Goal: Task Accomplishment & Management: Manage account settings

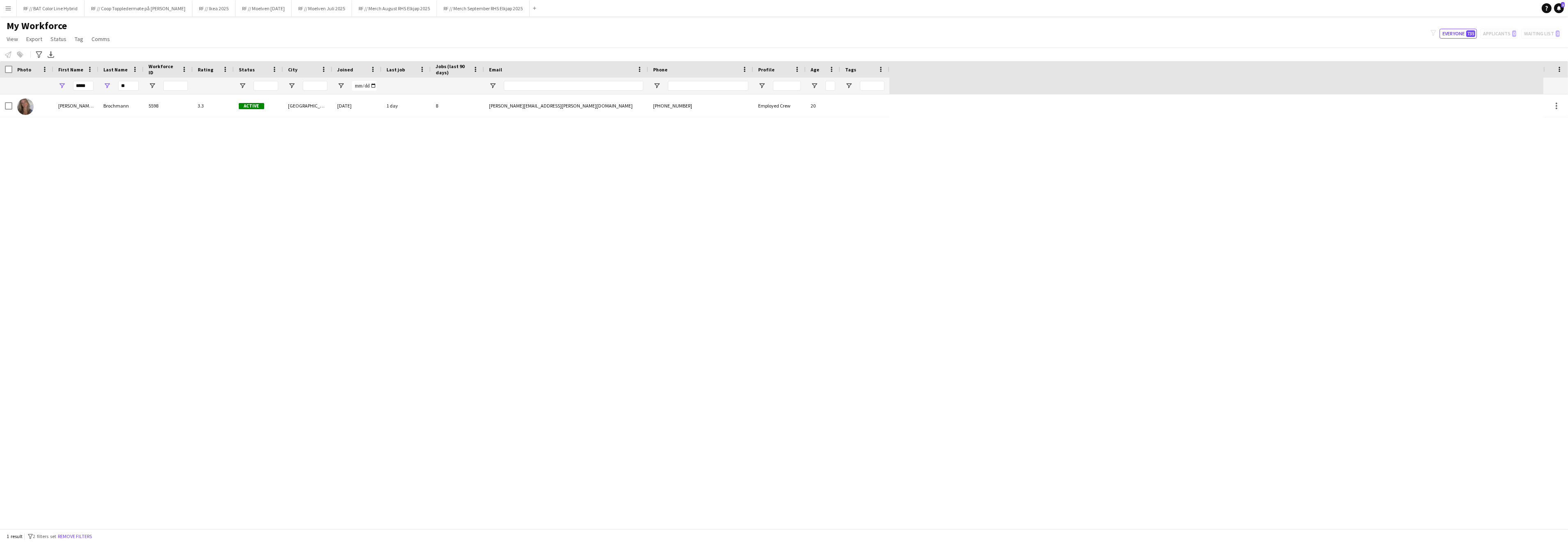
click at [10, 6] on app-icon "Menu" at bounding box center [9, 9] width 7 height 7
click at [119, 78] on link "Approvals" at bounding box center [123, 77] width 82 height 17
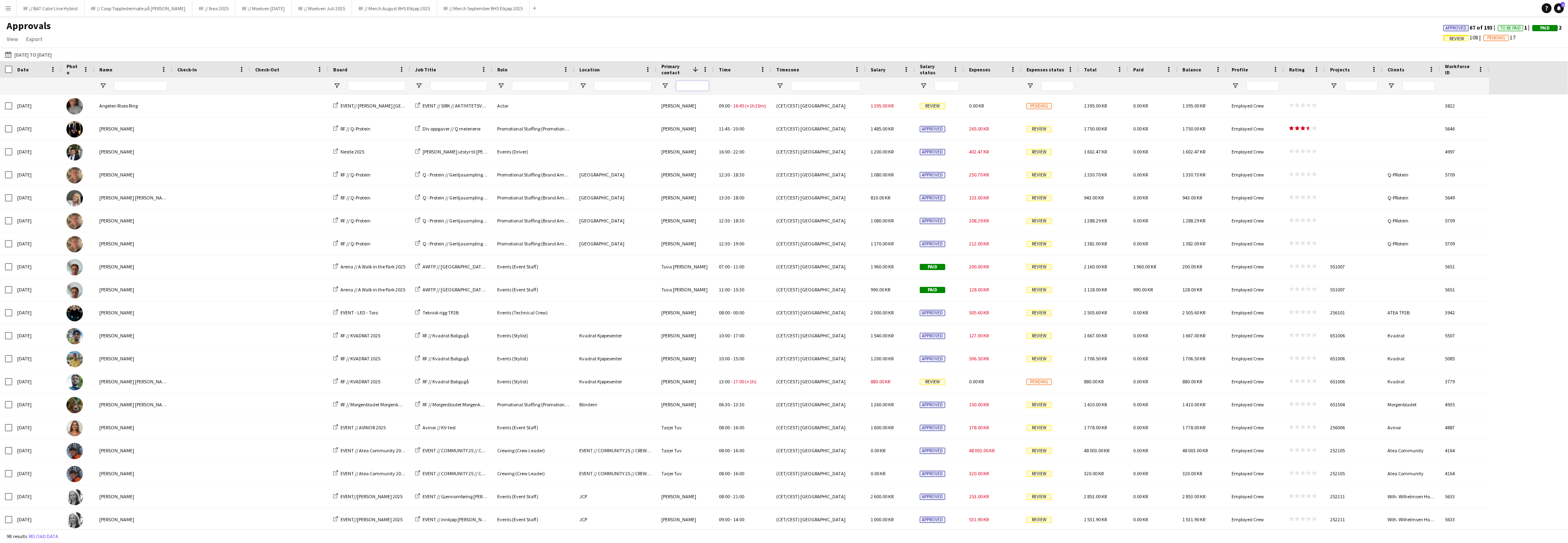
click at [688, 88] on input "Primary contact Filter Input" at bounding box center [693, 85] width 33 height 10
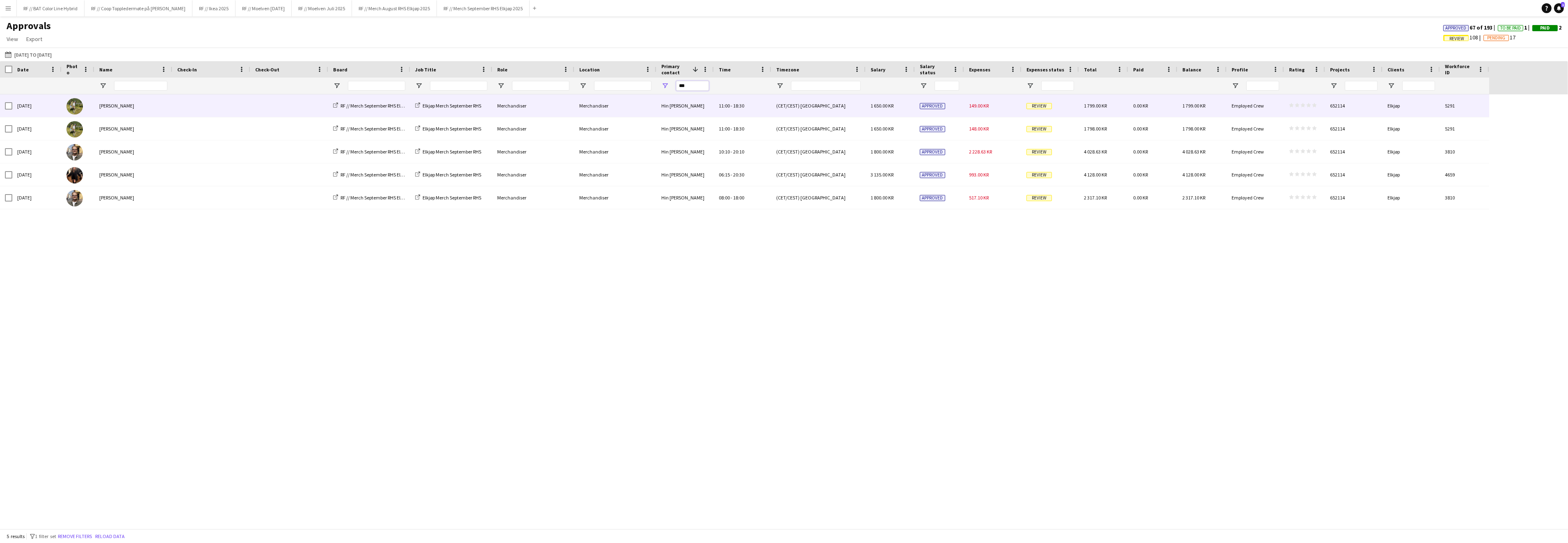
type input "***"
click at [1042, 104] on span "Review" at bounding box center [1038, 106] width 25 height 6
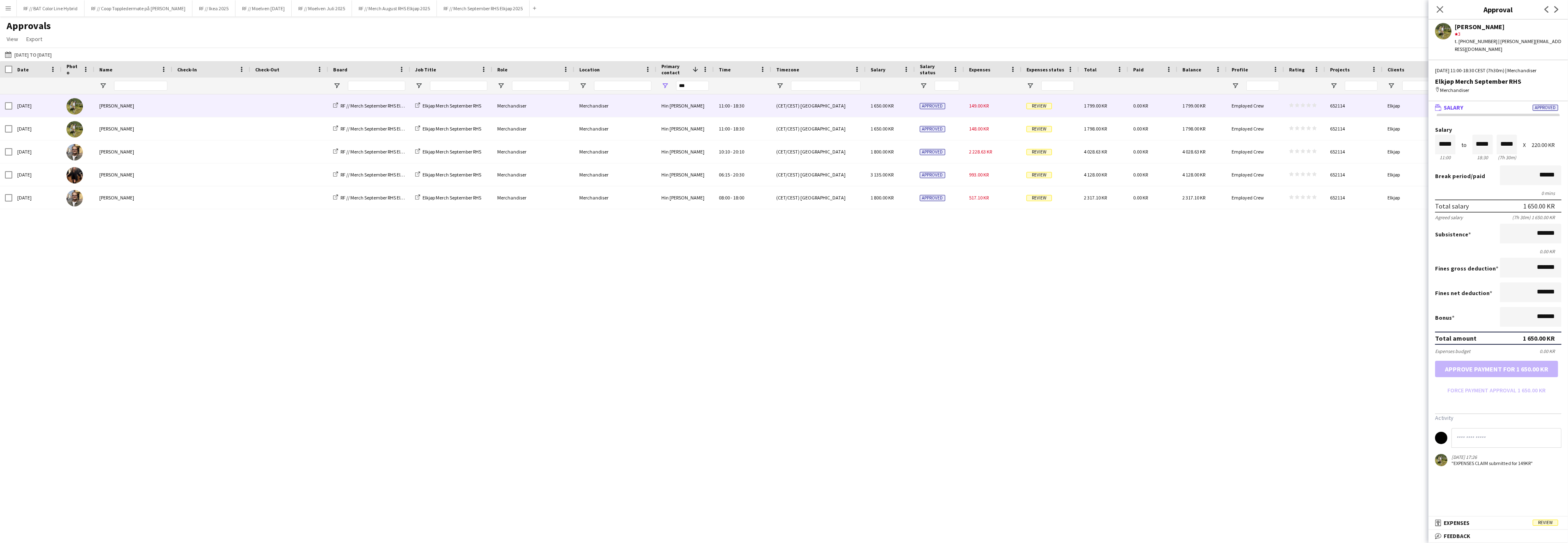
click at [1458, 520] on span "Expenses" at bounding box center [1457, 523] width 26 height 8
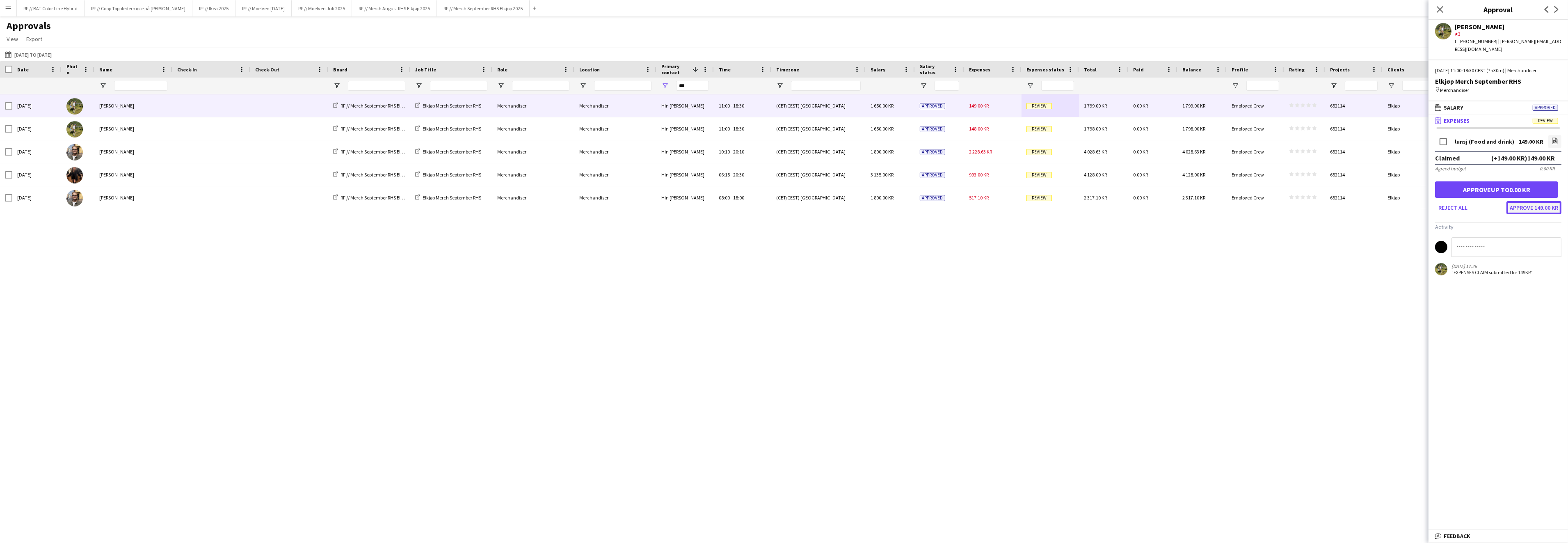
click at [1527, 202] on button "Approve 149.00 KR" at bounding box center [1533, 208] width 55 height 13
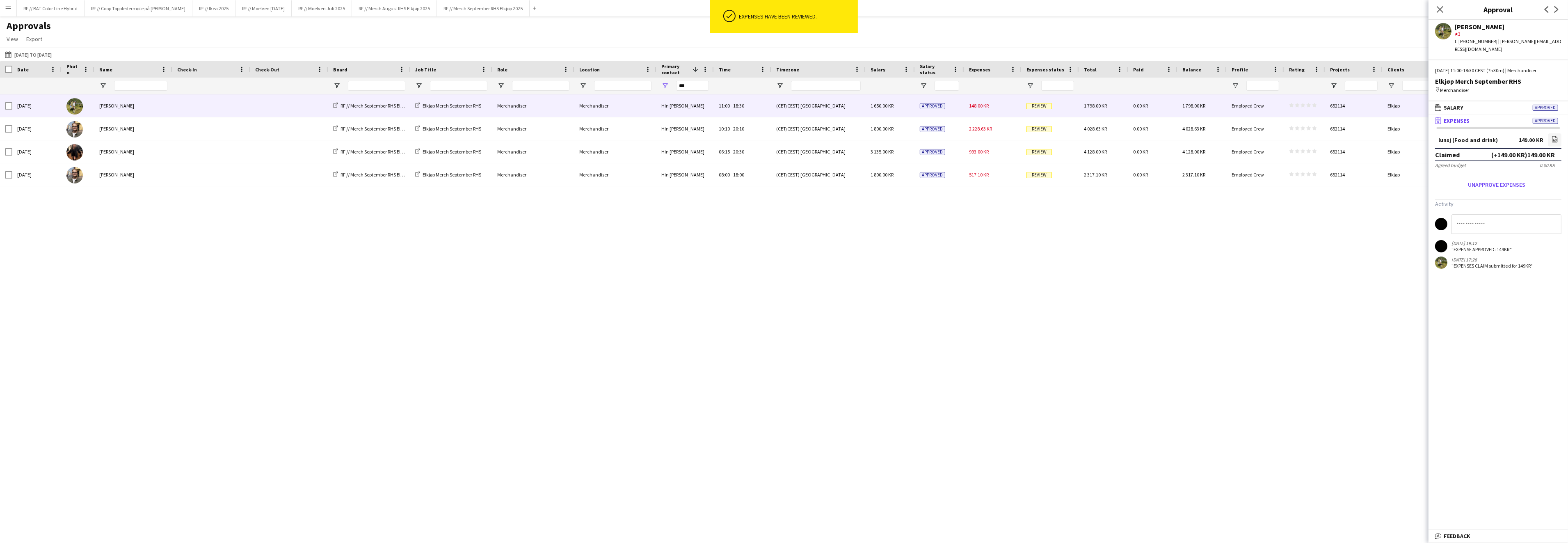
click at [1046, 109] on span "Review" at bounding box center [1038, 106] width 25 height 6
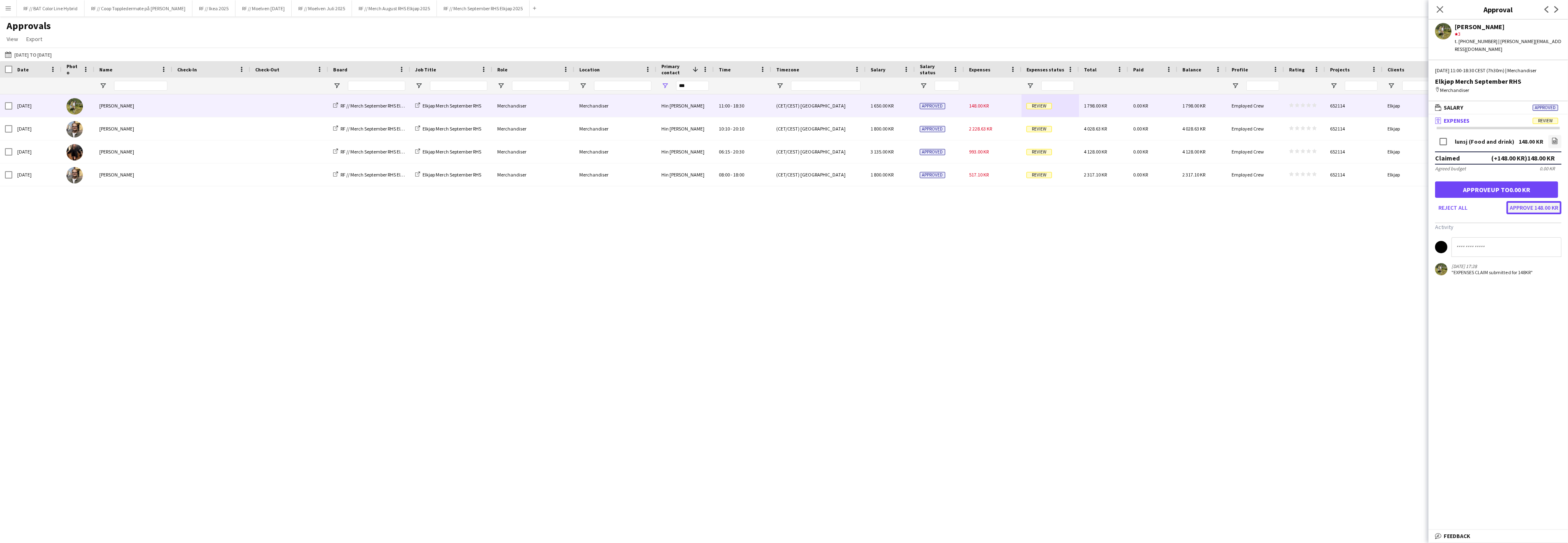
click at [1542, 202] on button "Approve 148.00 KR" at bounding box center [1533, 208] width 55 height 13
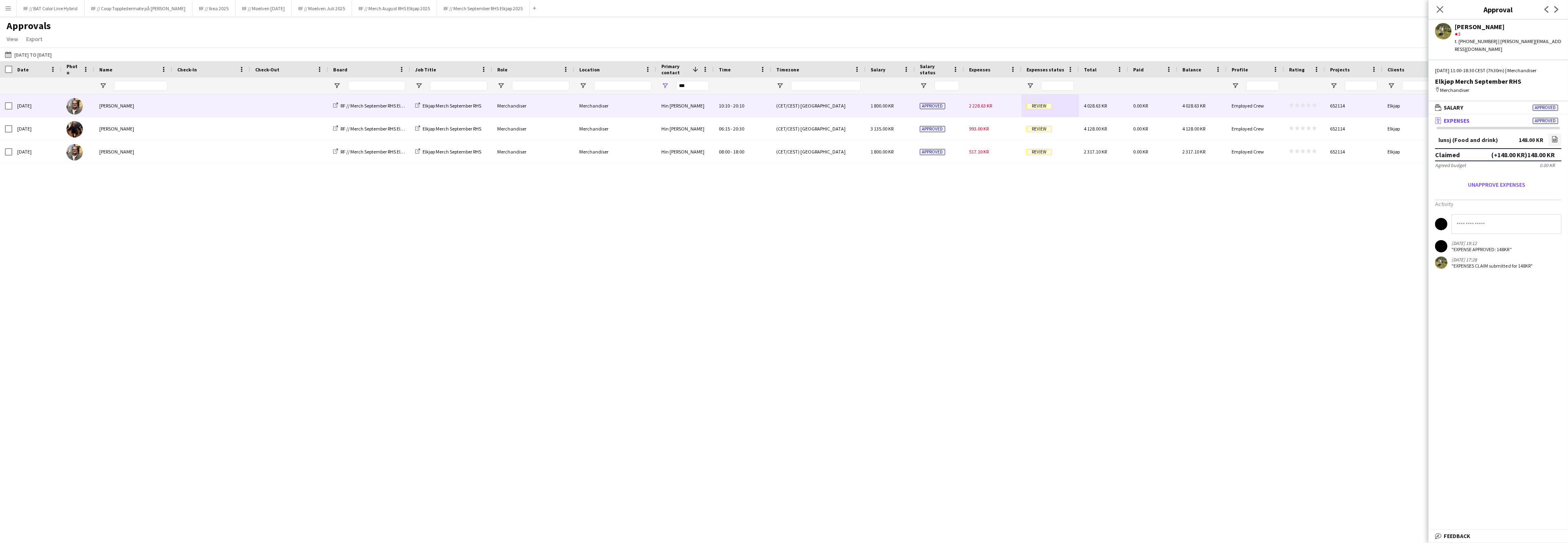
click at [1042, 109] on span "Review" at bounding box center [1038, 106] width 25 height 6
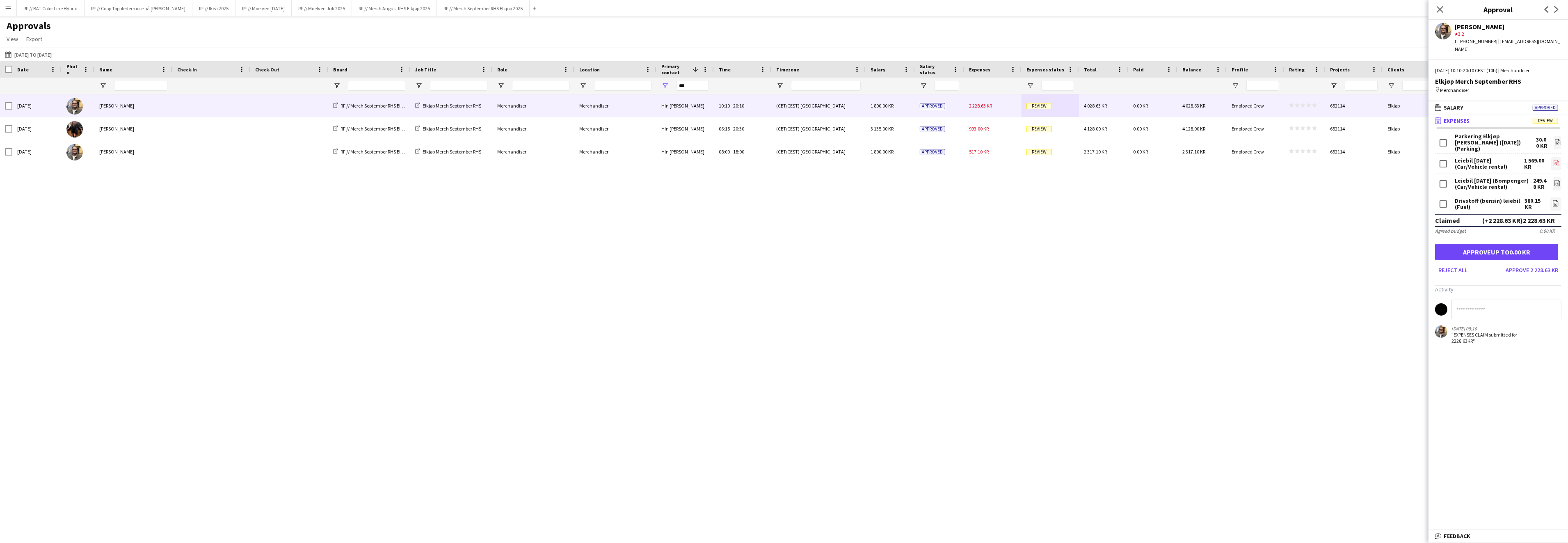
click at [1558, 163] on icon at bounding box center [1557, 164] width 3 height 3
click at [1525, 263] on button "Approve 2 228.63 KR" at bounding box center [1532, 269] width 59 height 13
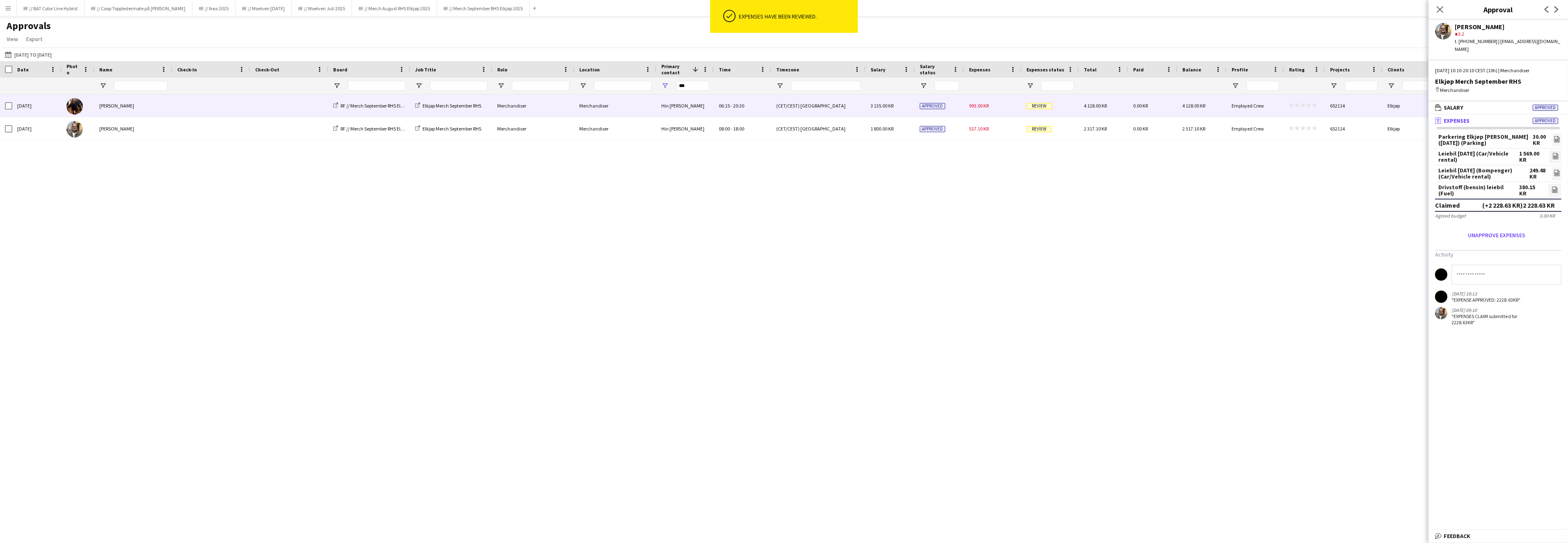
click at [1044, 109] on span "Review" at bounding box center [1038, 106] width 25 height 6
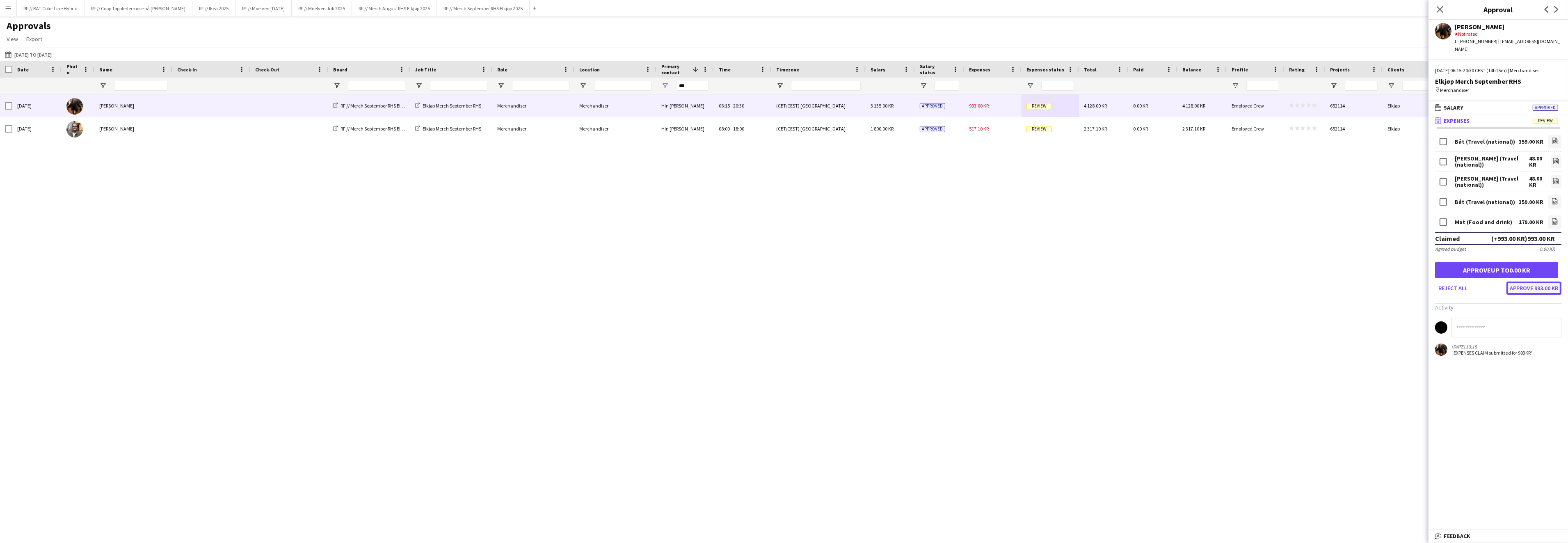
click at [1527, 281] on button "Approve 993.00 KR" at bounding box center [1533, 288] width 55 height 13
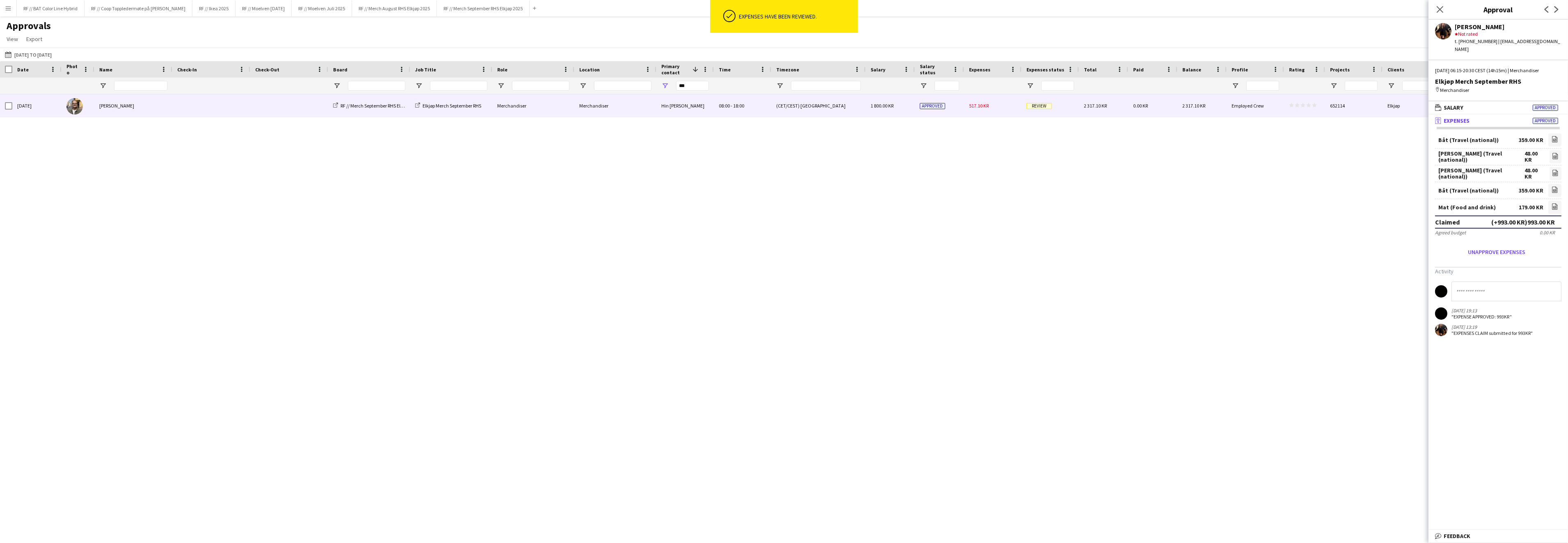
click at [1044, 105] on span "Review" at bounding box center [1038, 106] width 25 height 6
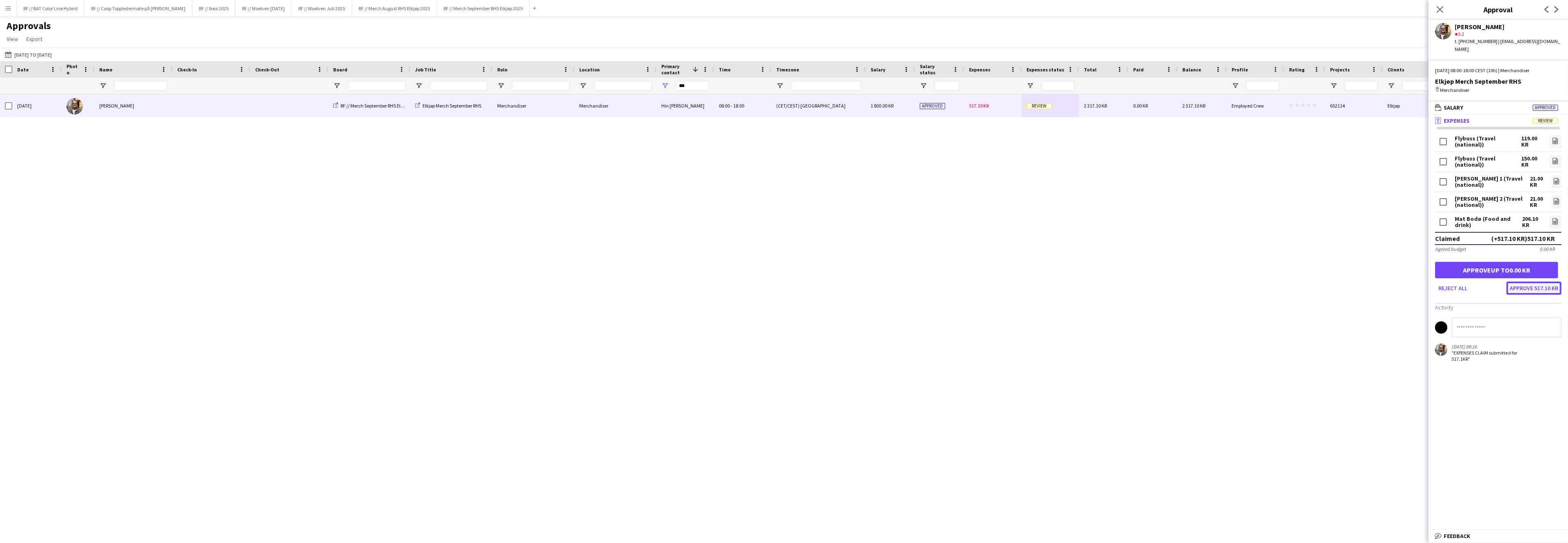
click at [1551, 281] on button "Approve 517.10 KR" at bounding box center [1533, 288] width 55 height 13
